Goal: Complete application form

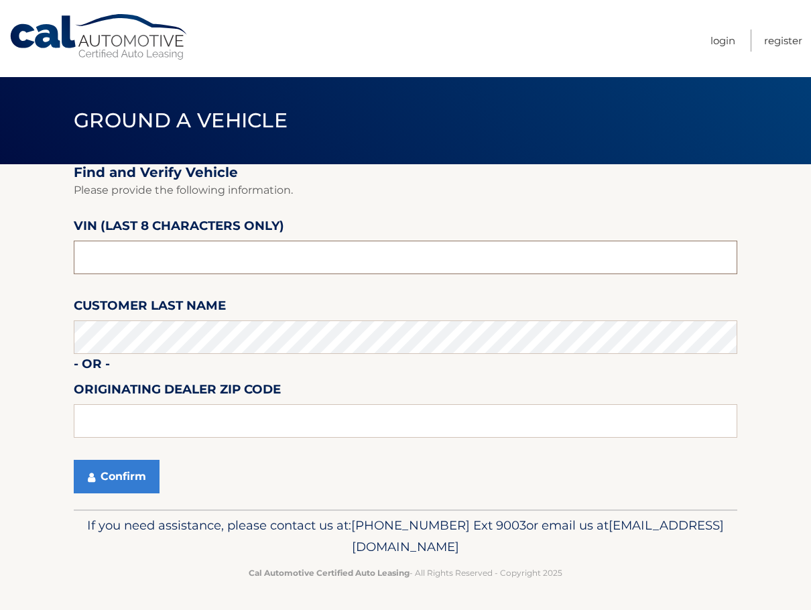
click at [227, 264] on input "text" at bounding box center [405, 256] width 663 height 33
type input "n*******"
drag, startPoint x: 75, startPoint y: 275, endPoint x: -1, endPoint y: 281, distance: 75.9
click at [0, 281] on html "Cal Automotive Menu Login Register Ground a Vehicle" at bounding box center [405, 305] width 811 height 610
paste input "80"
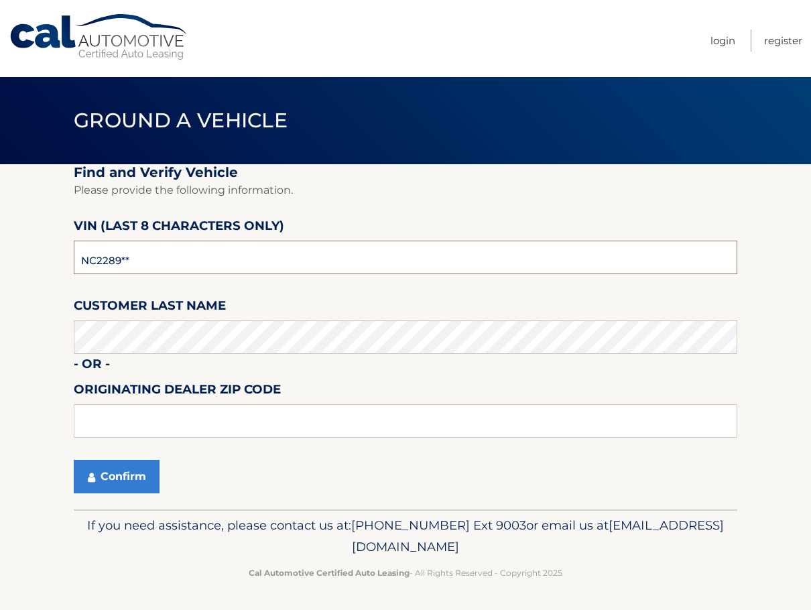
type input "NC228980"
click at [139, 488] on button "Confirm" at bounding box center [117, 476] width 86 height 33
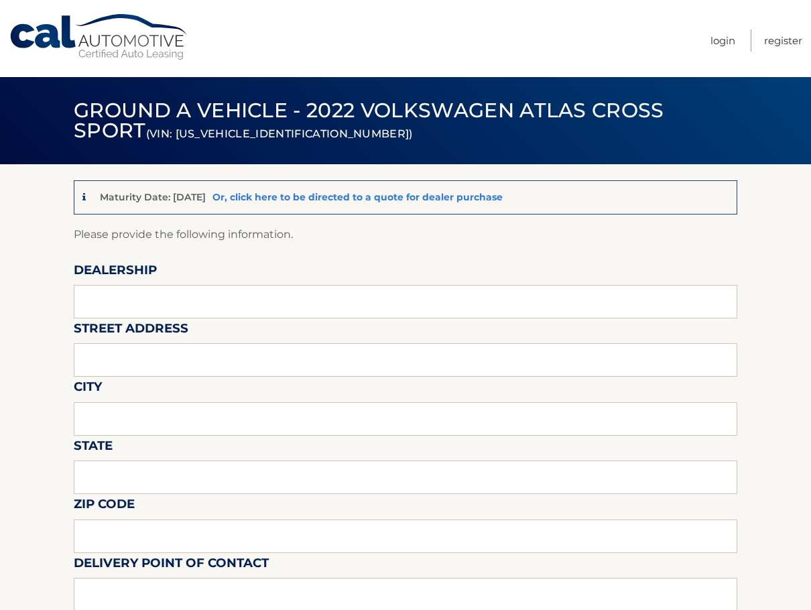
click at [382, 198] on link "Or, click here to be directed to a quote for dealer purchase" at bounding box center [357, 197] width 290 height 12
click at [318, 306] on input "text" at bounding box center [405, 301] width 663 height 33
type input "EMPIRE CHEVROLET OF HUNTINGTON"
click at [170, 368] on input "text" at bounding box center [405, 359] width 663 height 33
type input "1072 E JERICHO TPKE"
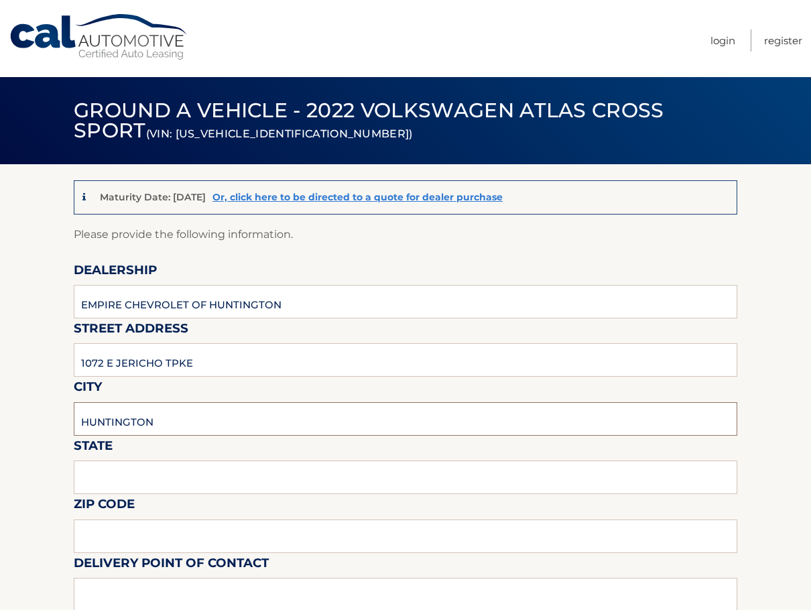
type input "HUNTINGTON"
type input "NY"
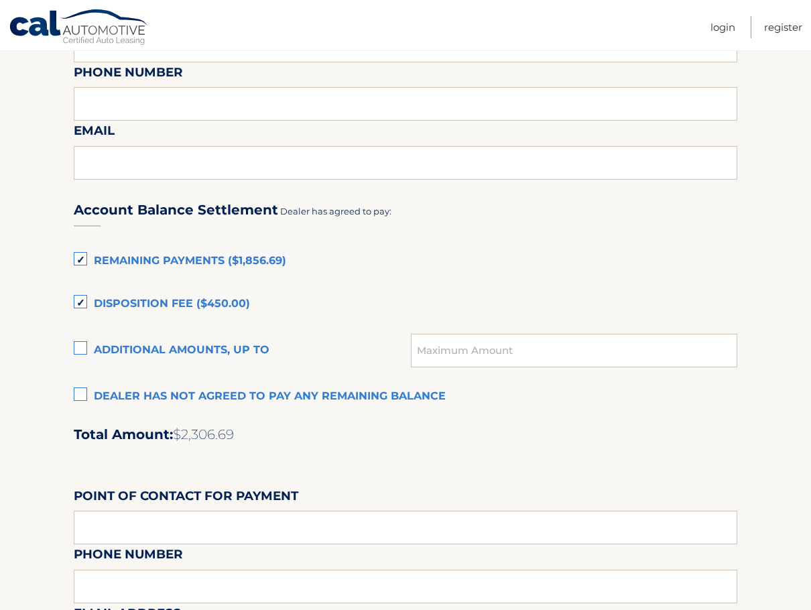
scroll to position [871, 0]
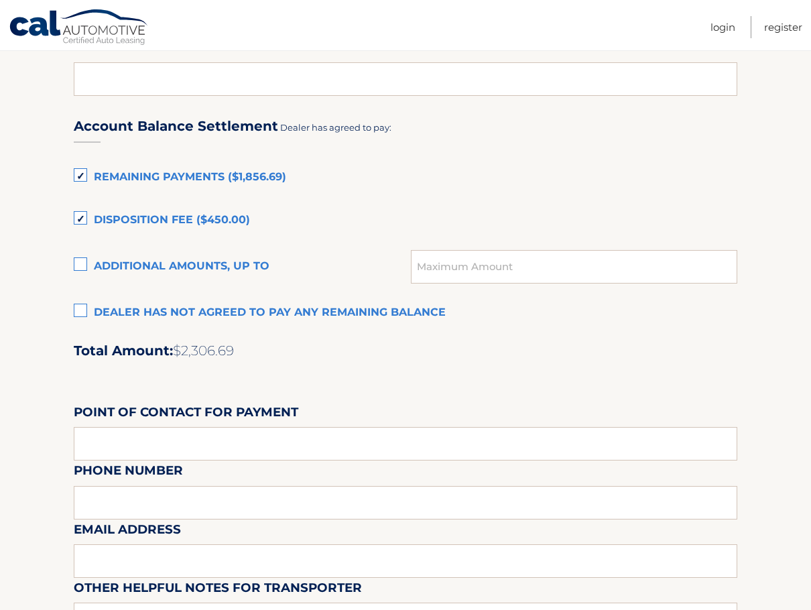
type input "11743"
click at [147, 220] on label "Disposition Fee ($450.00)" at bounding box center [405, 220] width 663 height 27
click at [83, 216] on label "Disposition Fee ($450.00)" at bounding box center [405, 220] width 663 height 27
click at [0, 0] on input "Disposition Fee ($450.00)" at bounding box center [0, 0] width 0 height 0
click at [158, 178] on label "Remaining Payments ($1,856.69)" at bounding box center [405, 177] width 663 height 27
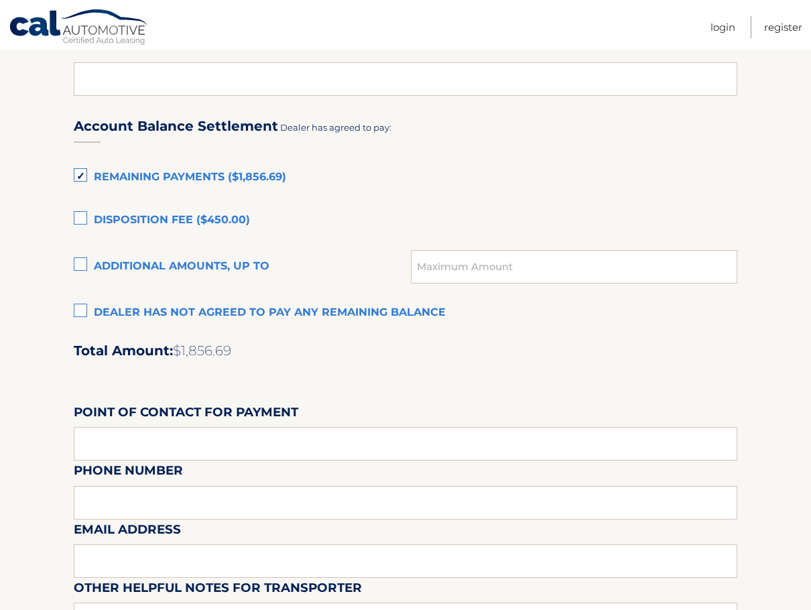
click at [0, 0] on input "Remaining Payments ($1,856.69)" at bounding box center [0, 0] width 0 height 0
click at [158, 178] on label "Remaining Payments ($1,856.69)" at bounding box center [405, 177] width 663 height 27
click at [0, 0] on input "Remaining Payments ($1,856.69)" at bounding box center [0, 0] width 0 height 0
click at [158, 178] on label "Remaining Payments ($1,856.69)" at bounding box center [405, 177] width 663 height 27
click at [0, 0] on input "Remaining Payments ($1,856.69)" at bounding box center [0, 0] width 0 height 0
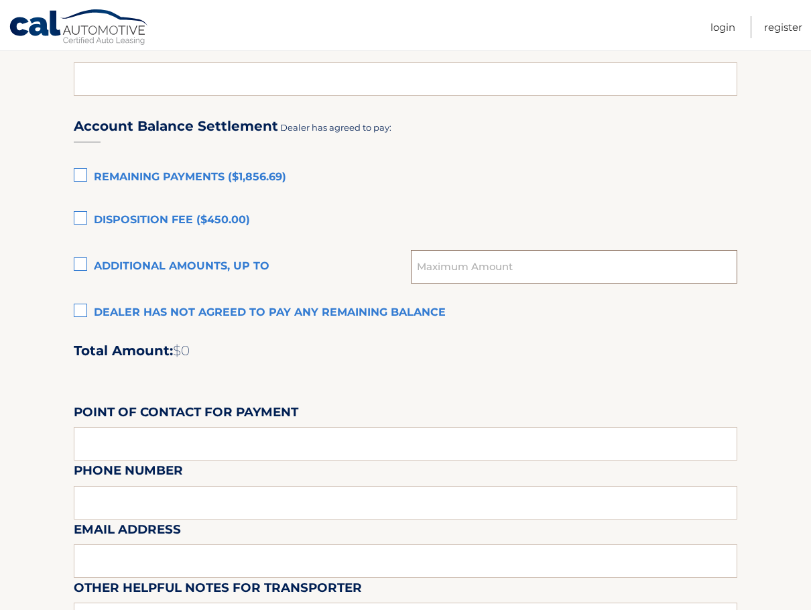
click at [565, 275] on input "text" at bounding box center [574, 266] width 326 height 33
click at [588, 181] on label "Remaining Payments ($1,856.69)" at bounding box center [405, 177] width 663 height 27
click at [0, 0] on input "Remaining Payments ($1,856.69)" at bounding box center [0, 0] width 0 height 0
click at [423, 263] on input "1208" at bounding box center [574, 266] width 326 height 33
click at [419, 268] on input "1208" at bounding box center [574, 266] width 326 height 33
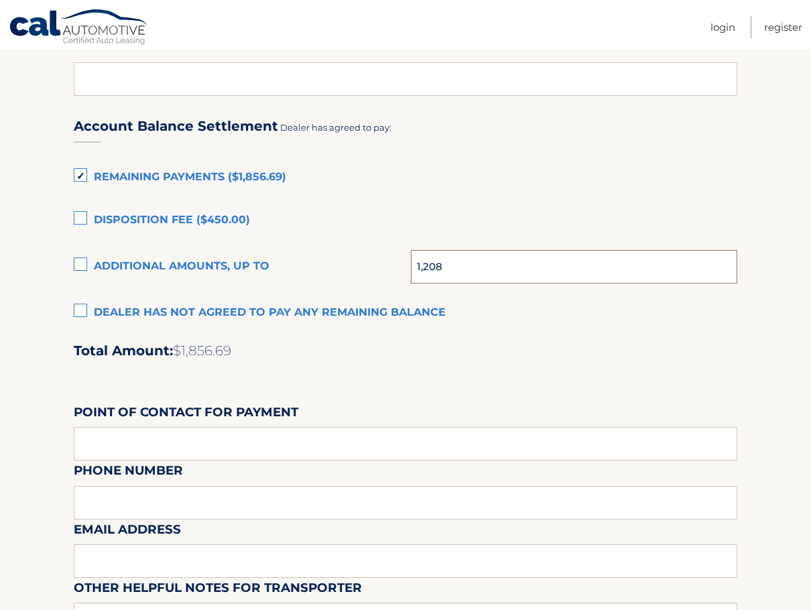
click at [498, 269] on input "1,208" at bounding box center [574, 266] width 326 height 33
type input "1,208.00"
click at [618, 184] on label "Remaining Payments ($1,856.69)" at bounding box center [405, 177] width 663 height 27
click at [0, 0] on input "Remaining Payments ($1,856.69)" at bounding box center [0, 0] width 0 height 0
click at [76, 261] on label "Additional amounts, up to" at bounding box center [242, 266] width 337 height 27
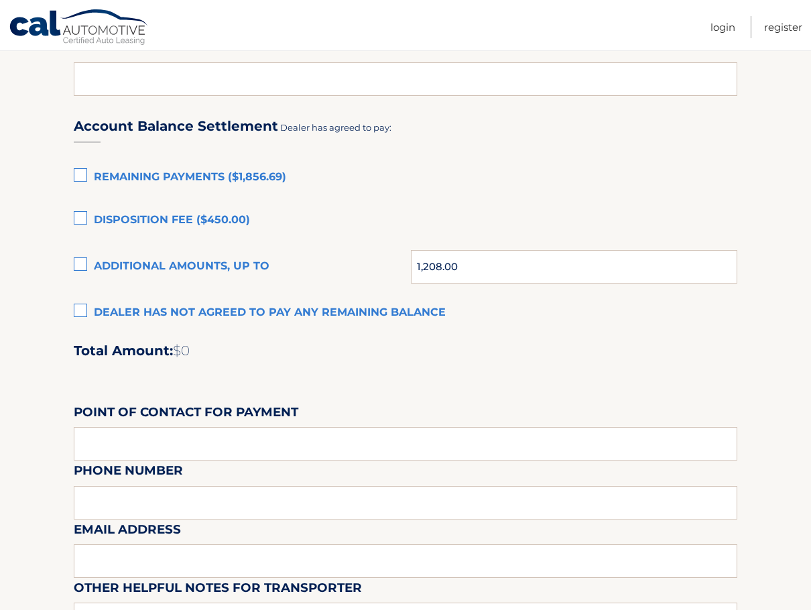
click at [0, 0] on input "Additional amounts, up to" at bounding box center [0, 0] width 0 height 0
click at [157, 261] on label "Additional amounts, up to" at bounding box center [242, 266] width 337 height 27
click at [0, 0] on input "Additional amounts, up to" at bounding box center [0, 0] width 0 height 0
click at [157, 261] on label "Additional amounts, up to" at bounding box center [242, 266] width 337 height 27
click at [0, 0] on input "Additional amounts, up to" at bounding box center [0, 0] width 0 height 0
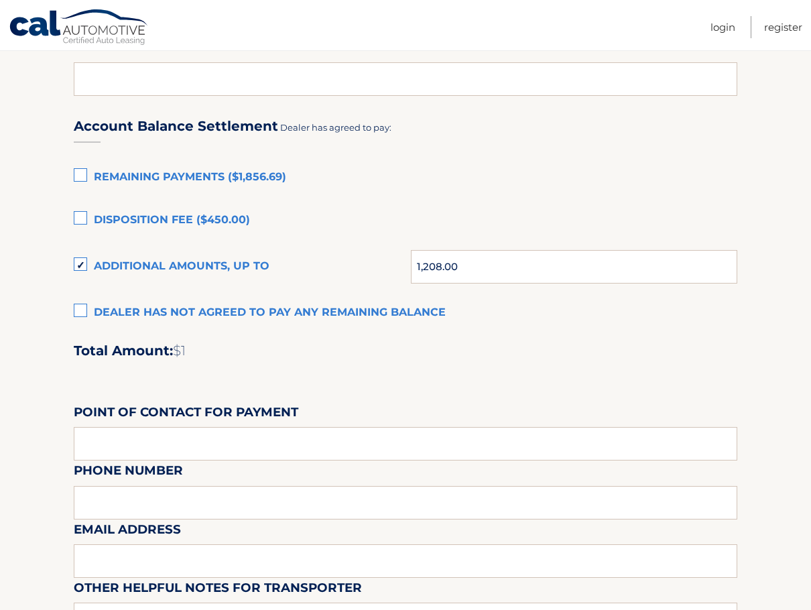
click at [478, 199] on div "Account Balance Settlement Dealer has agreed to pay: Remaining Payments ($1,856…" at bounding box center [405, 398] width 663 height 594
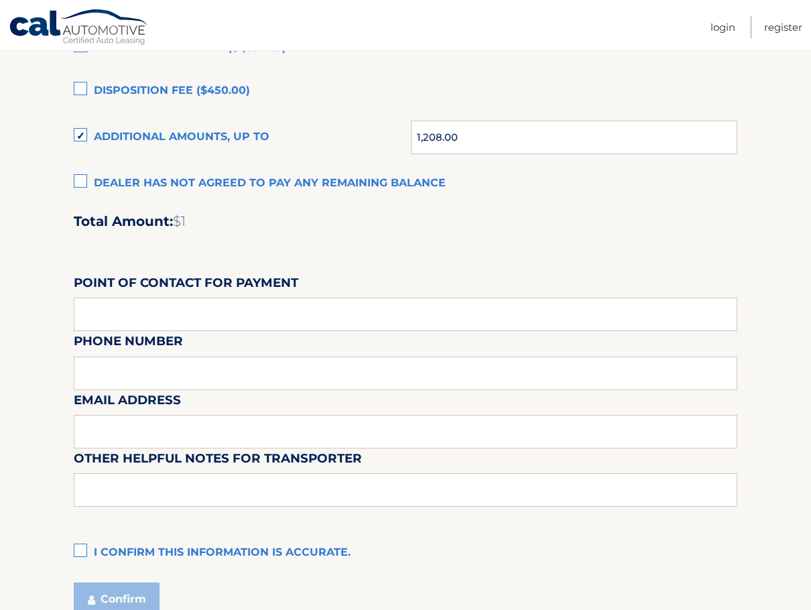
scroll to position [1005, 0]
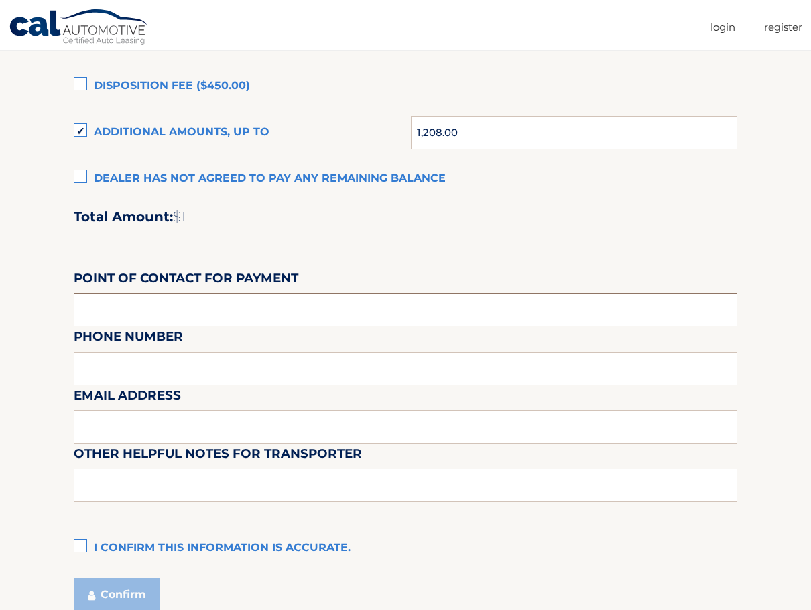
click at [188, 297] on input "text" at bounding box center [405, 309] width 663 height 33
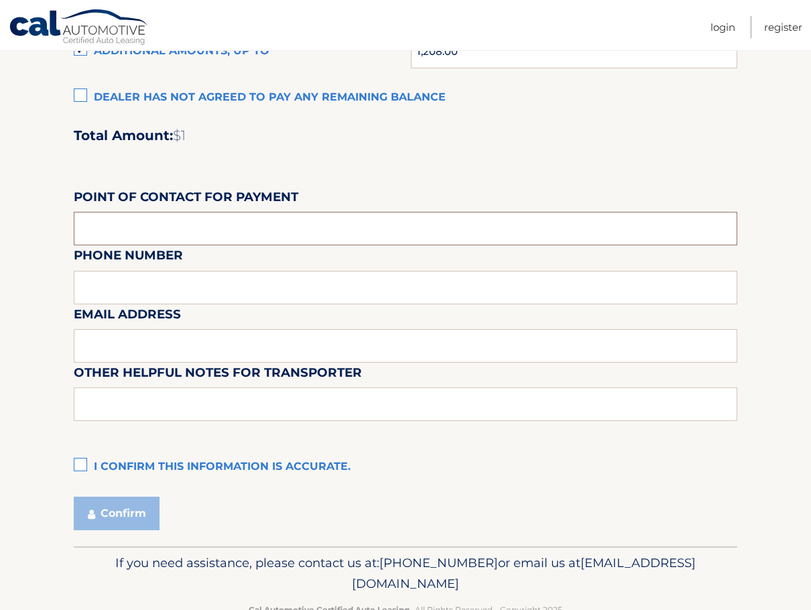
scroll to position [1057, 0]
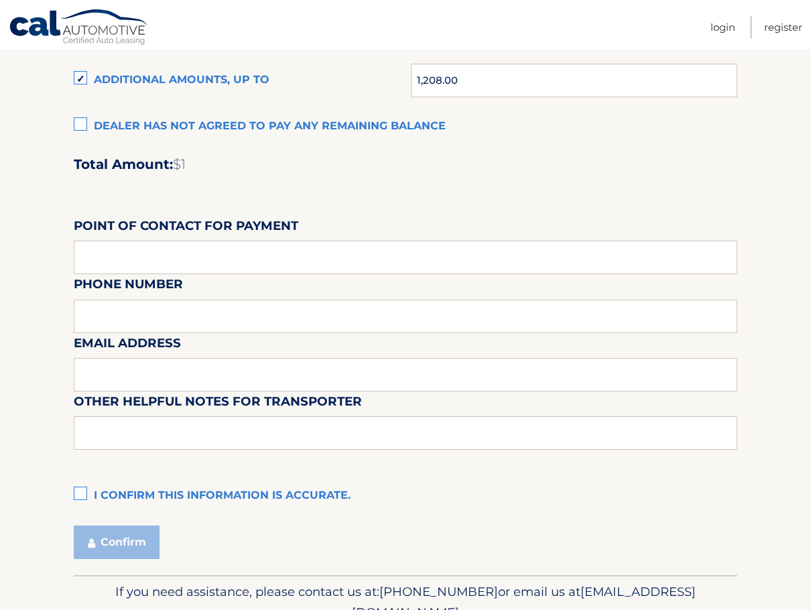
click at [84, 495] on label "I confirm this information is accurate." at bounding box center [405, 495] width 663 height 27
click at [0, 0] on input "I confirm this information is accurate." at bounding box center [0, 0] width 0 height 0
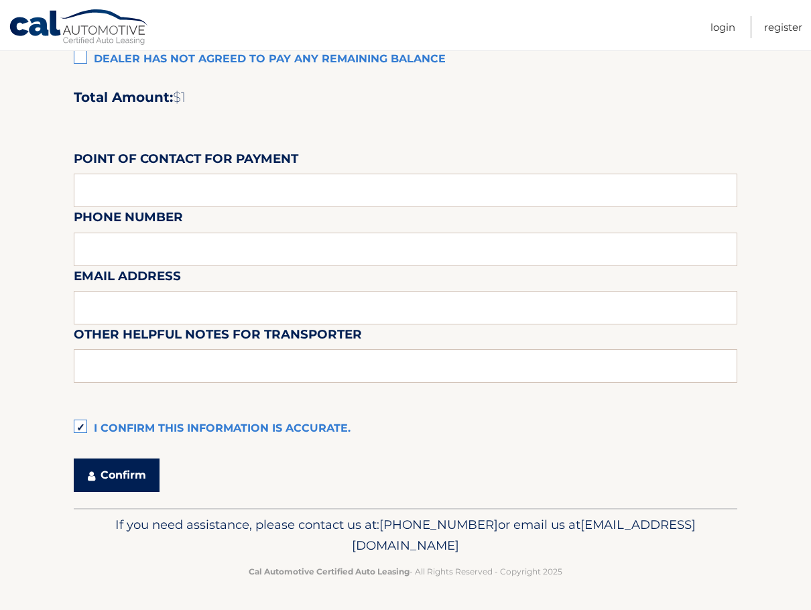
click at [137, 472] on button "Confirm" at bounding box center [117, 474] width 86 height 33
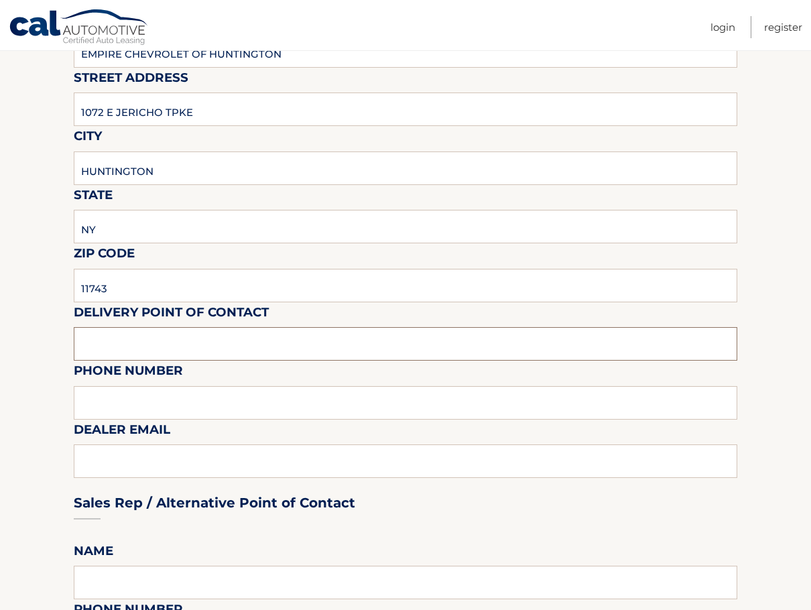
scroll to position [243, 0]
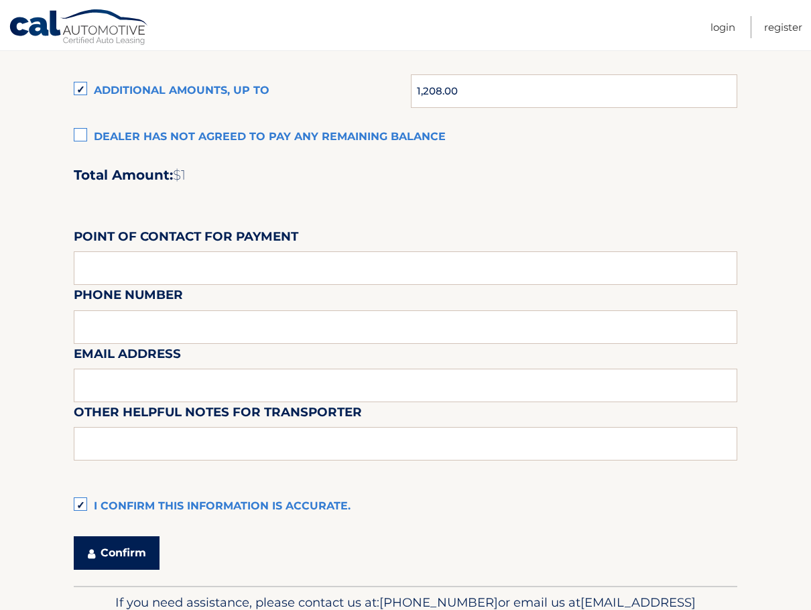
type input "CELINA"
click at [115, 553] on button "Confirm" at bounding box center [117, 552] width 86 height 33
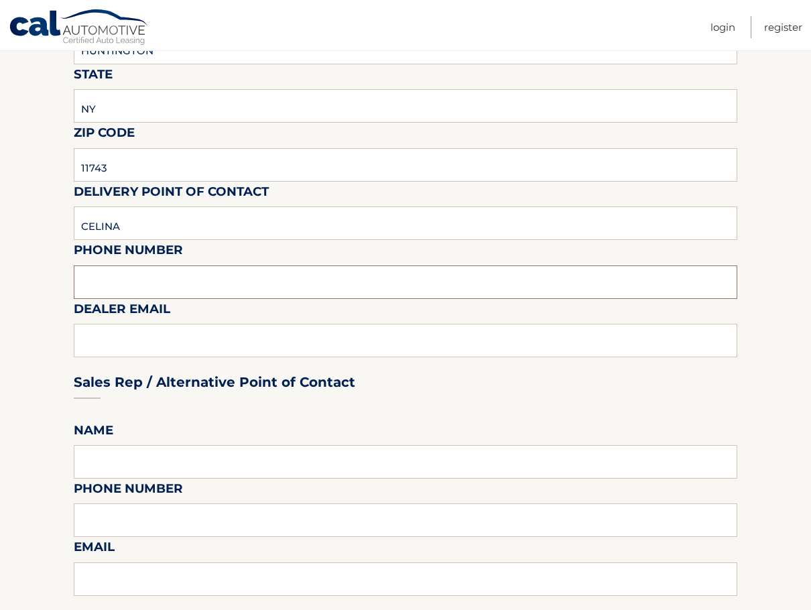
scroll to position [368, 0]
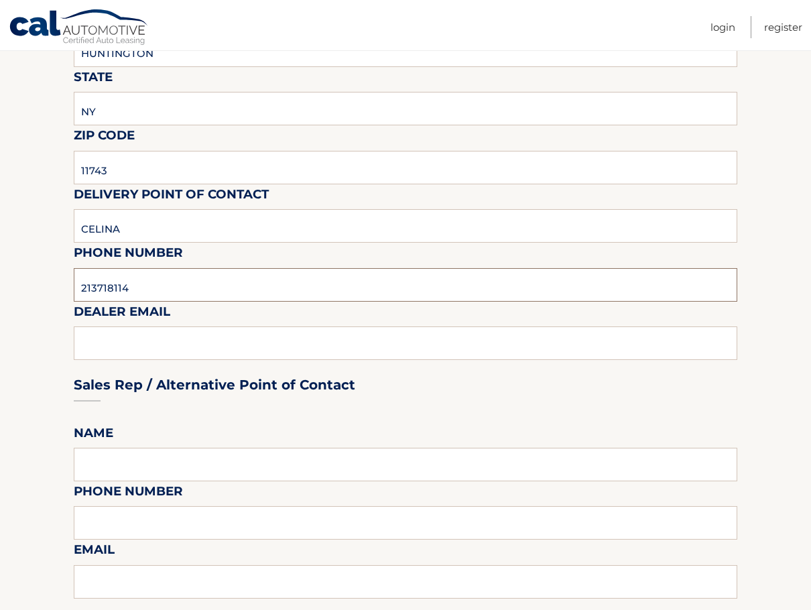
type input "2137181143"
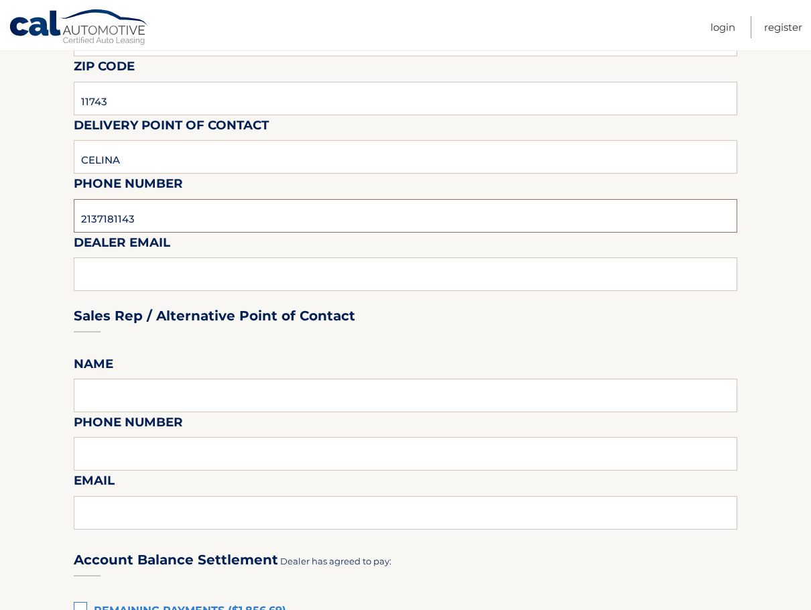
scroll to position [435, 0]
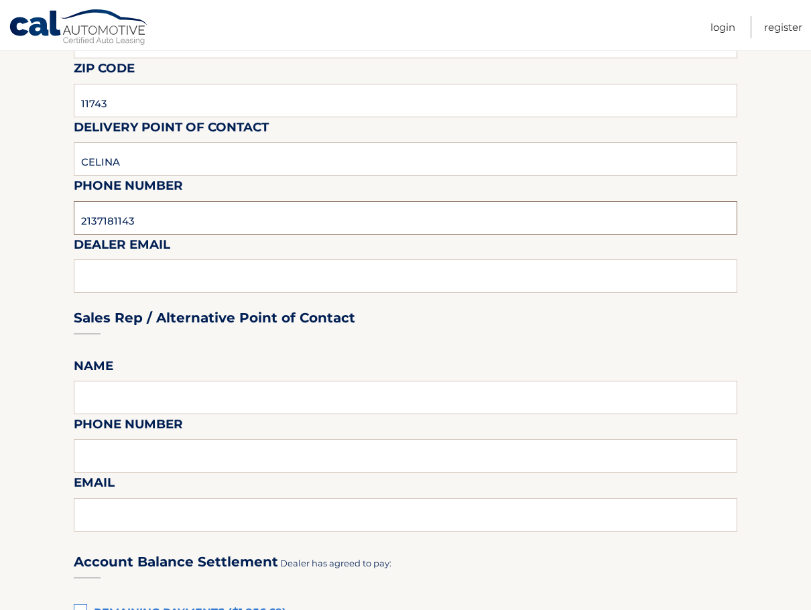
click at [158, 220] on input "2137181143" at bounding box center [405, 217] width 663 height 33
click at [125, 271] on div "Sales Rep / Alternative Point of Contact" at bounding box center [405, 292] width 663 height 94
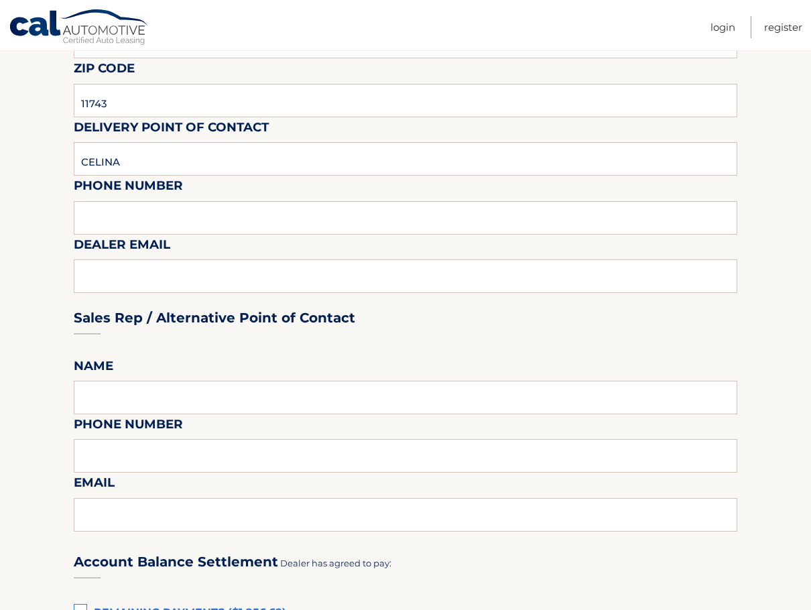
click at [162, 278] on div "Sales Rep / Alternative Point of Contact" at bounding box center [405, 292] width 663 height 94
click at [349, 279] on div "Sales Rep / Alternative Point of Contact" at bounding box center [405, 292] width 663 height 94
click at [145, 269] on div "Sales Rep / Alternative Point of Contact" at bounding box center [405, 292] width 663 height 94
click at [109, 270] on div "Sales Rep / Alternative Point of Contact" at bounding box center [405, 292] width 663 height 94
click at [119, 216] on input "text" at bounding box center [405, 217] width 663 height 33
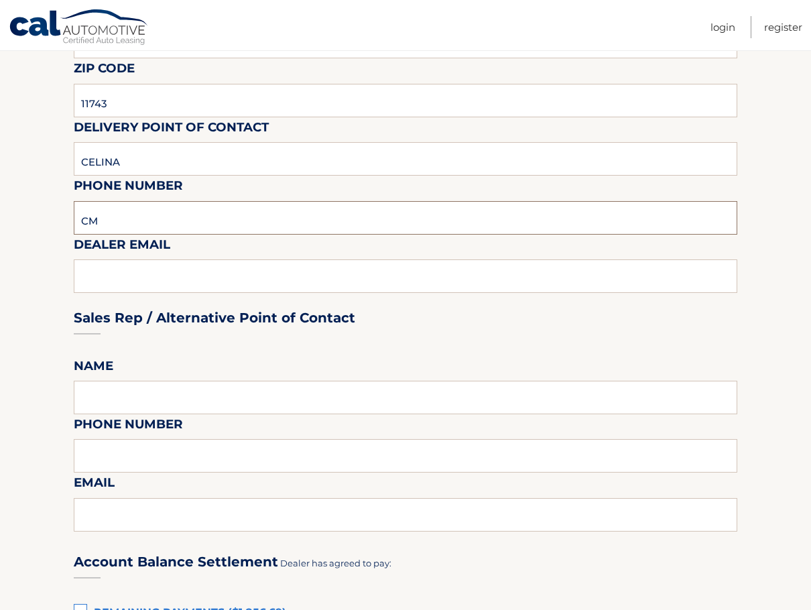
type input "C"
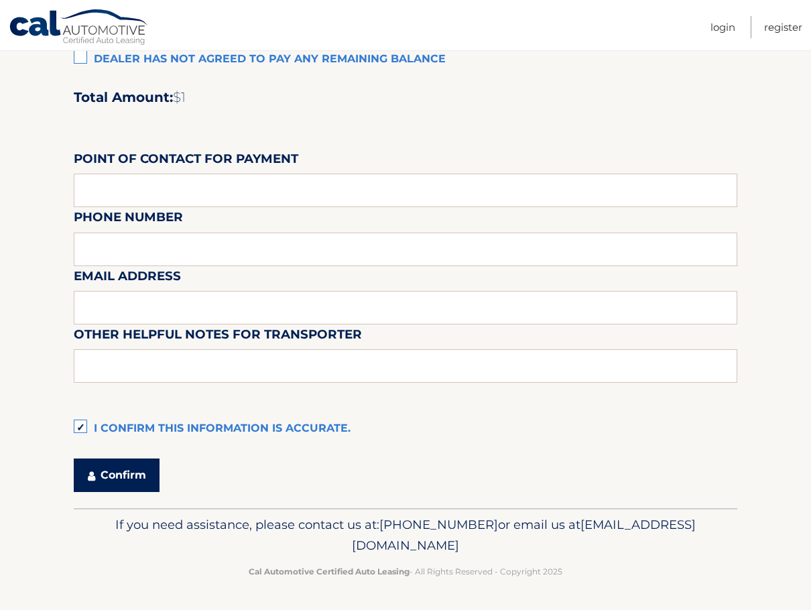
type input "[EMAIL_ADDRESS][DOMAIN_NAME]"
click at [116, 464] on button "Confirm" at bounding box center [117, 474] width 86 height 33
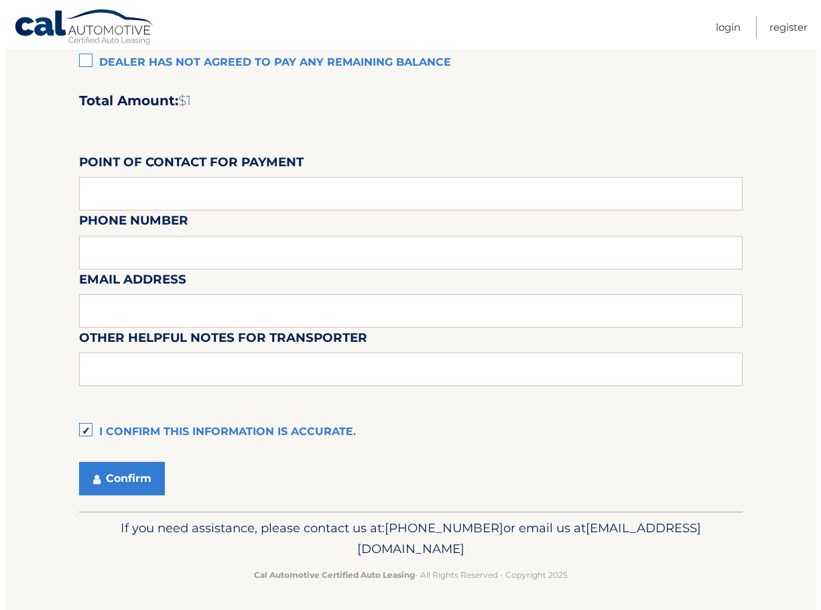
scroll to position [1124, 0]
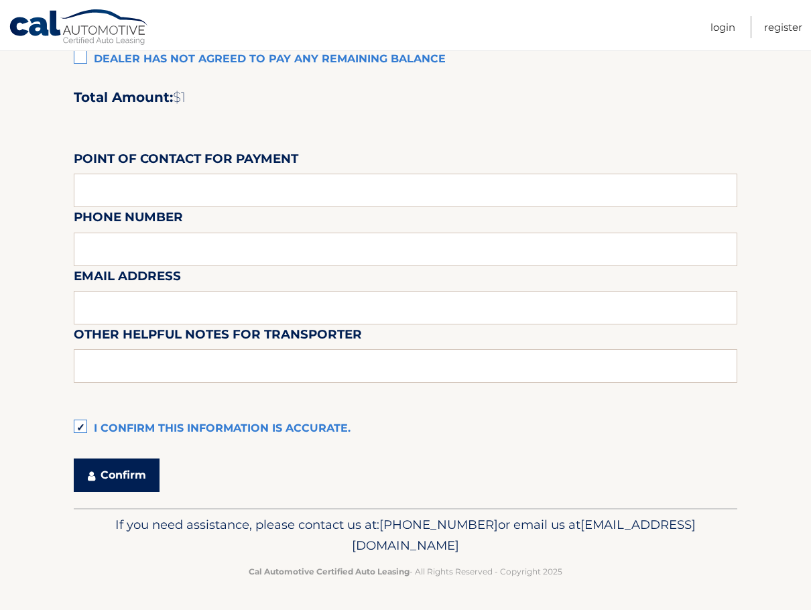
type input "2137181143"
click at [128, 472] on button "Confirm" at bounding box center [117, 474] width 86 height 33
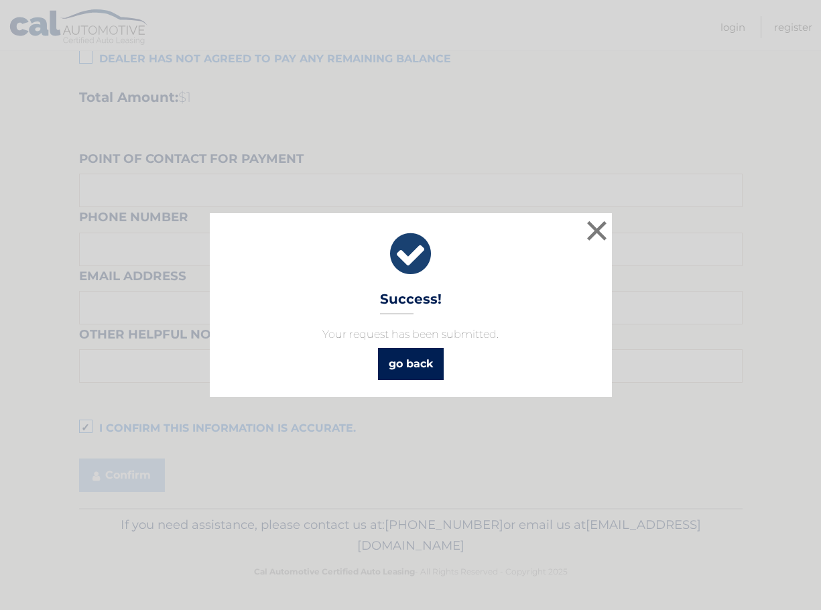
click at [389, 368] on link "go back" at bounding box center [411, 364] width 66 height 32
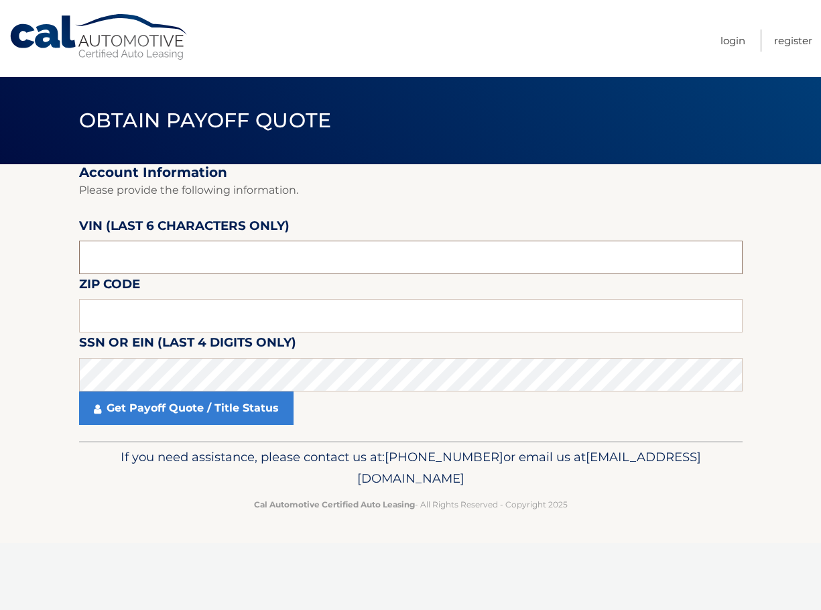
click at [228, 255] on input "text" at bounding box center [410, 256] width 663 height 33
type input "228980"
type input "11725"
click at [332, 281] on fieldset "Account Information Please provide the following information. [PERSON_NAME] (la…" at bounding box center [410, 302] width 663 height 277
